Goal: Obtain resource: Obtain resource

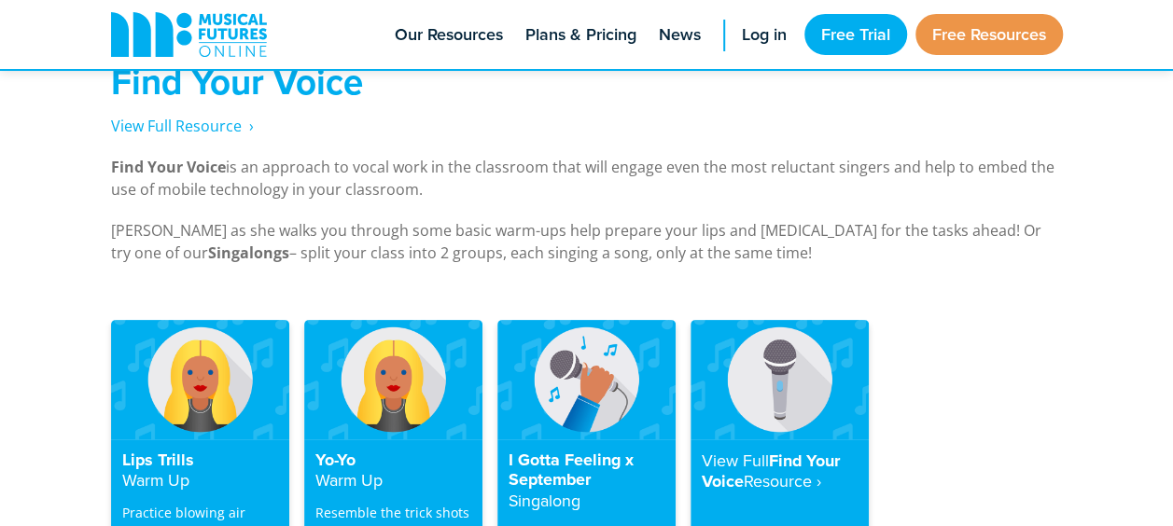
scroll to position [3763, 0]
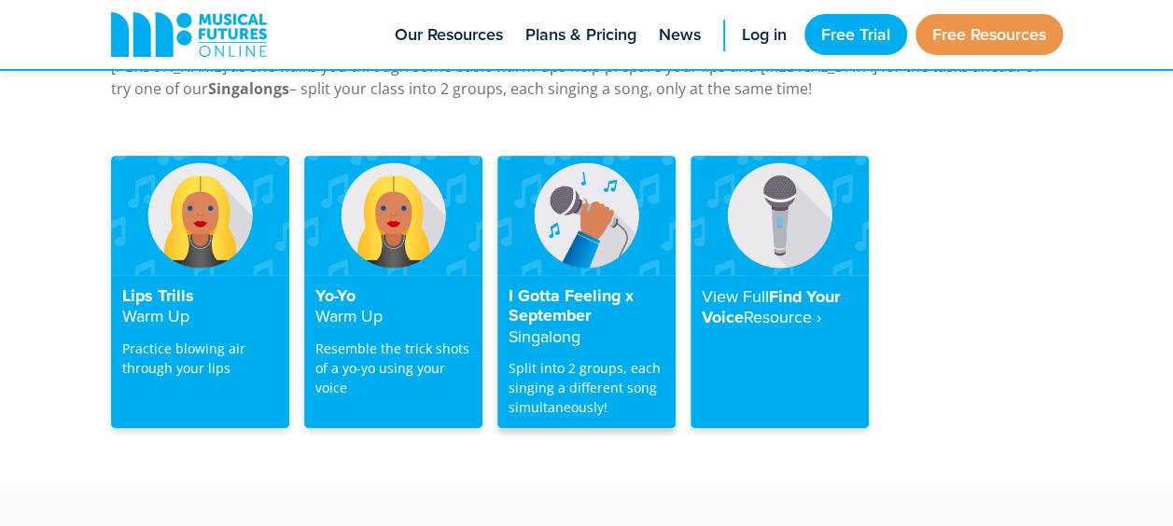
click at [561, 287] on h4 "I Gotta Feeling x September Singalong" at bounding box center [587, 318] width 156 height 62
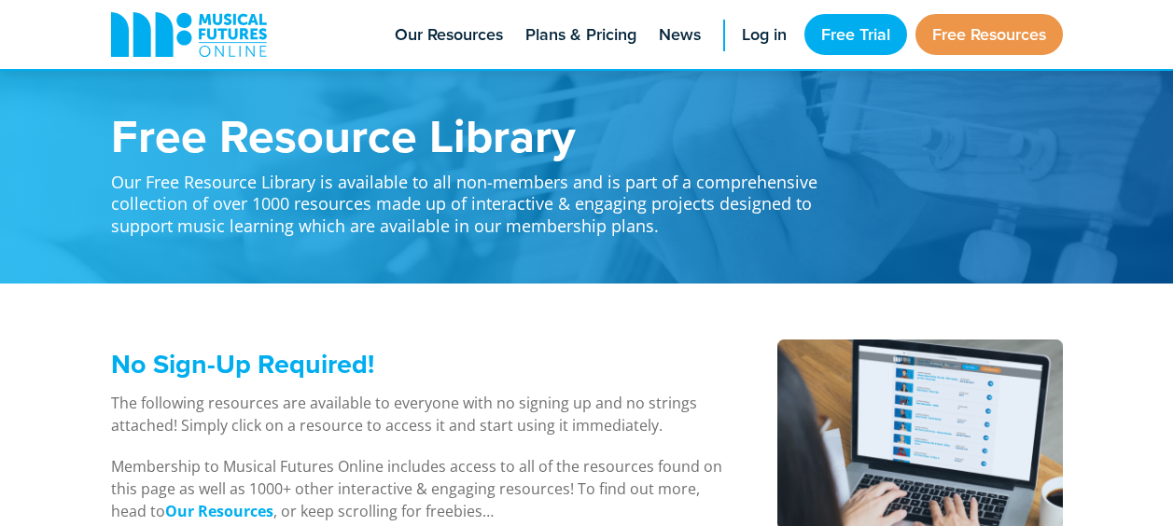
scroll to position [3762, 0]
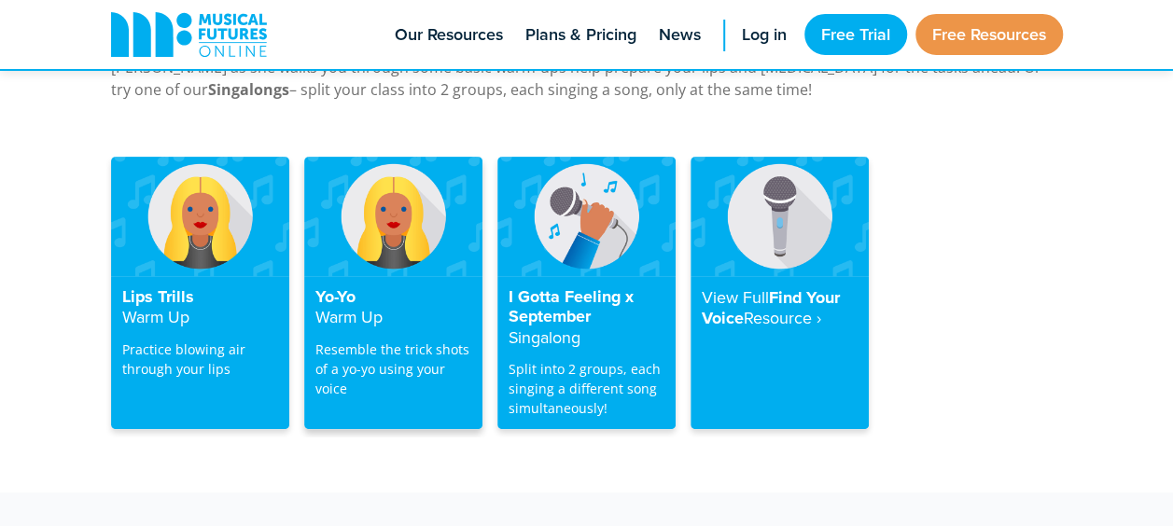
click at [400, 304] on div "Yo-Yo Warm Up Resemble the trick shots of a yo-yo using your voice" at bounding box center [393, 352] width 178 height 153
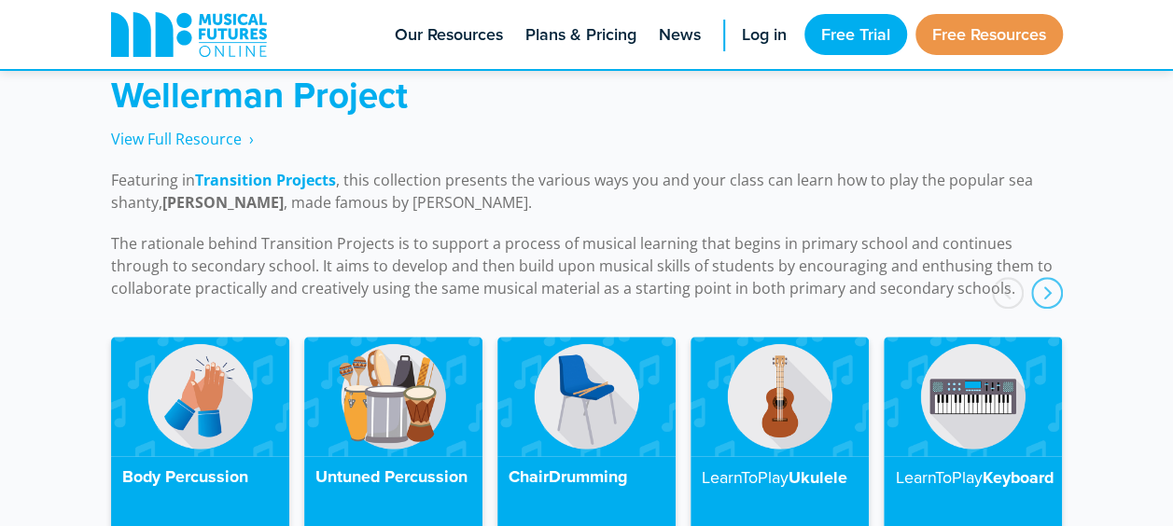
scroll to position [4236, 0]
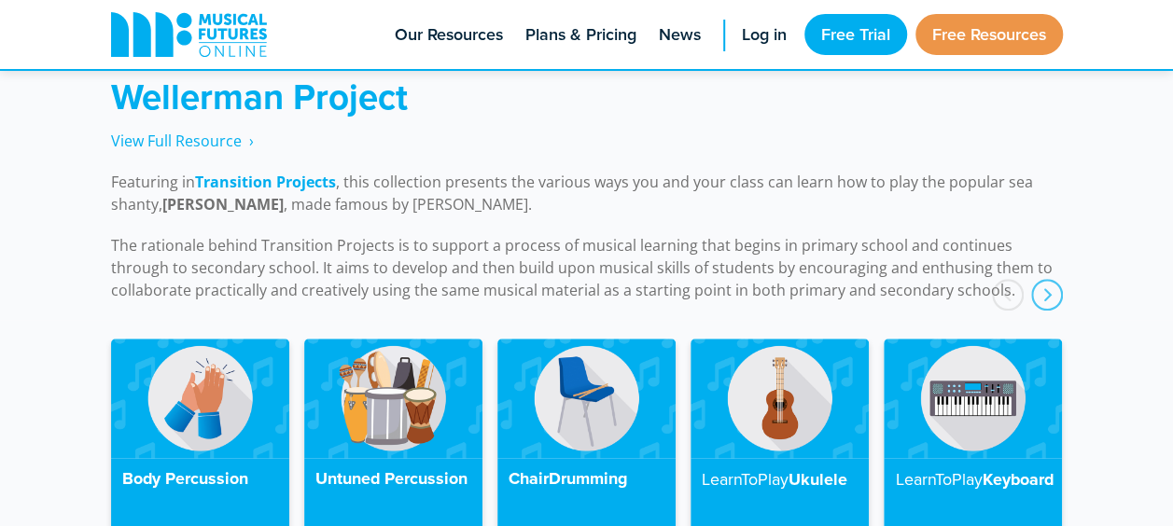
click at [872, 413] on div "LearnToPlay Ukulele" at bounding box center [779, 439] width 193 height 201
click at [907, 399] on img at bounding box center [973, 398] width 178 height 119
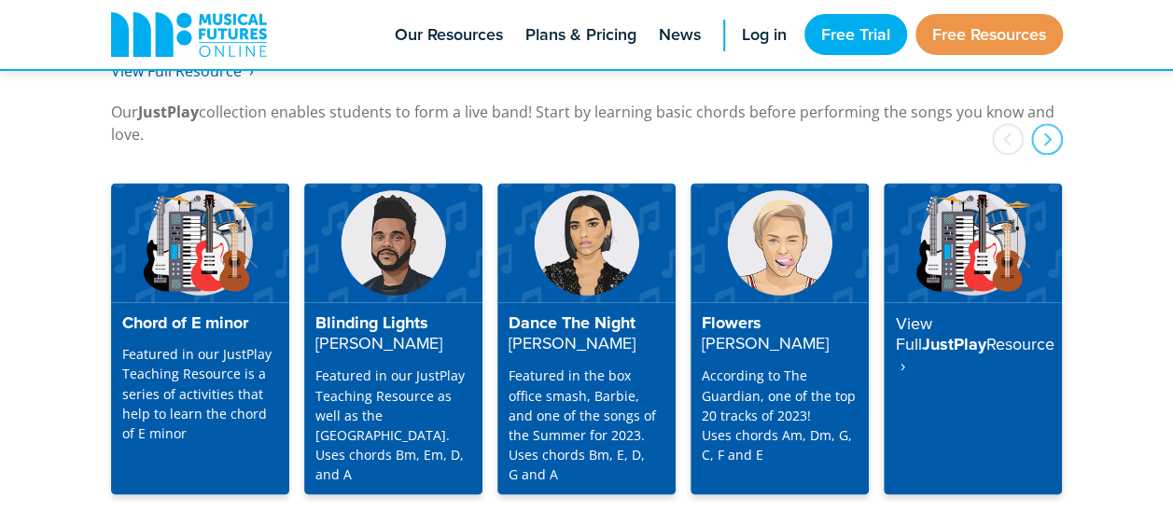
scroll to position [4880, 0]
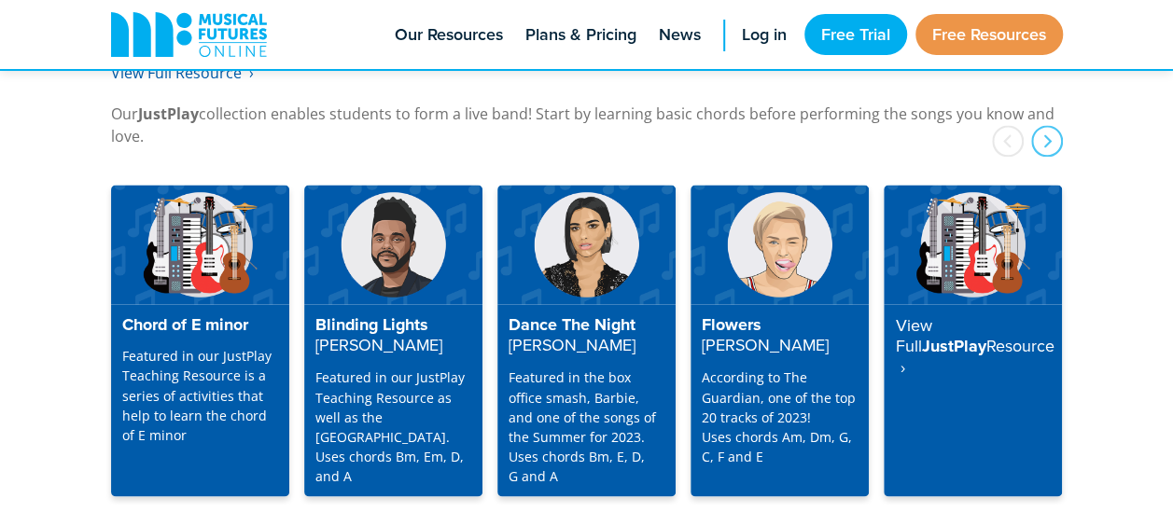
click at [330, 368] on p "Featured in our JustPlay Teaching Resource as well as the [GEOGRAPHIC_DATA]. Us…" at bounding box center [393, 427] width 156 height 118
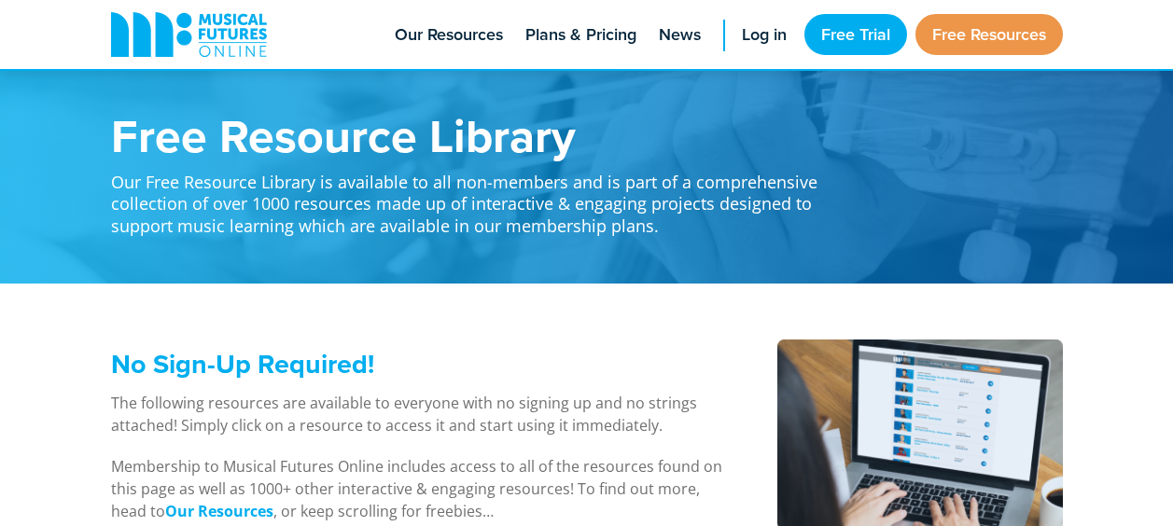
scroll to position [4880, 0]
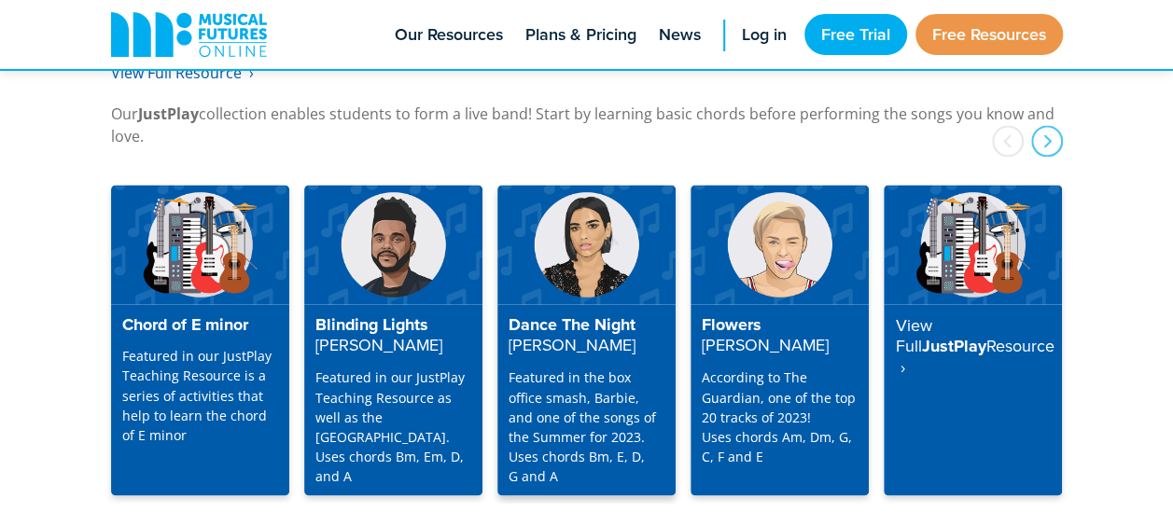
click at [582, 385] on p "Featured in the box office smash, Barbie, and one of the songs of the Summer fo…" at bounding box center [587, 427] width 156 height 118
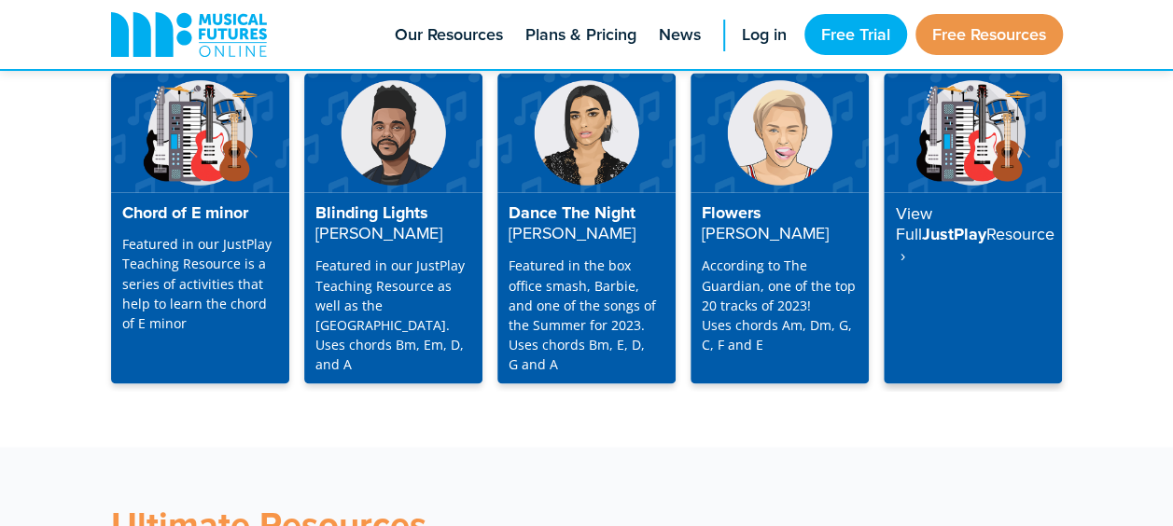
scroll to position [4992, 0]
click at [991, 192] on div "View Full JustPlay Resource ‎ ›" at bounding box center [973, 288] width 178 height 192
